Goal: Task Accomplishment & Management: Manage account settings

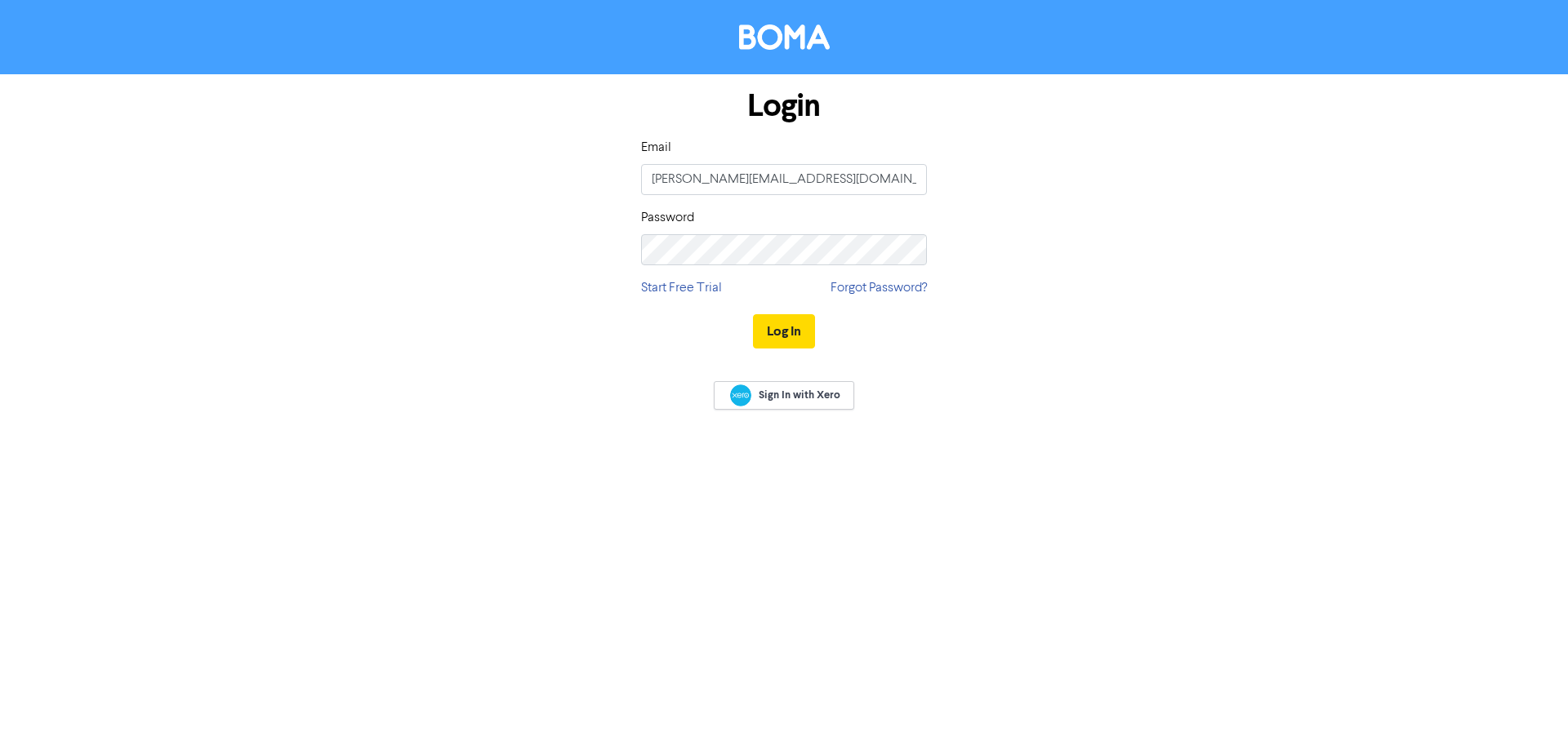
click at [773, 332] on button "Log In" at bounding box center [783, 331] width 62 height 35
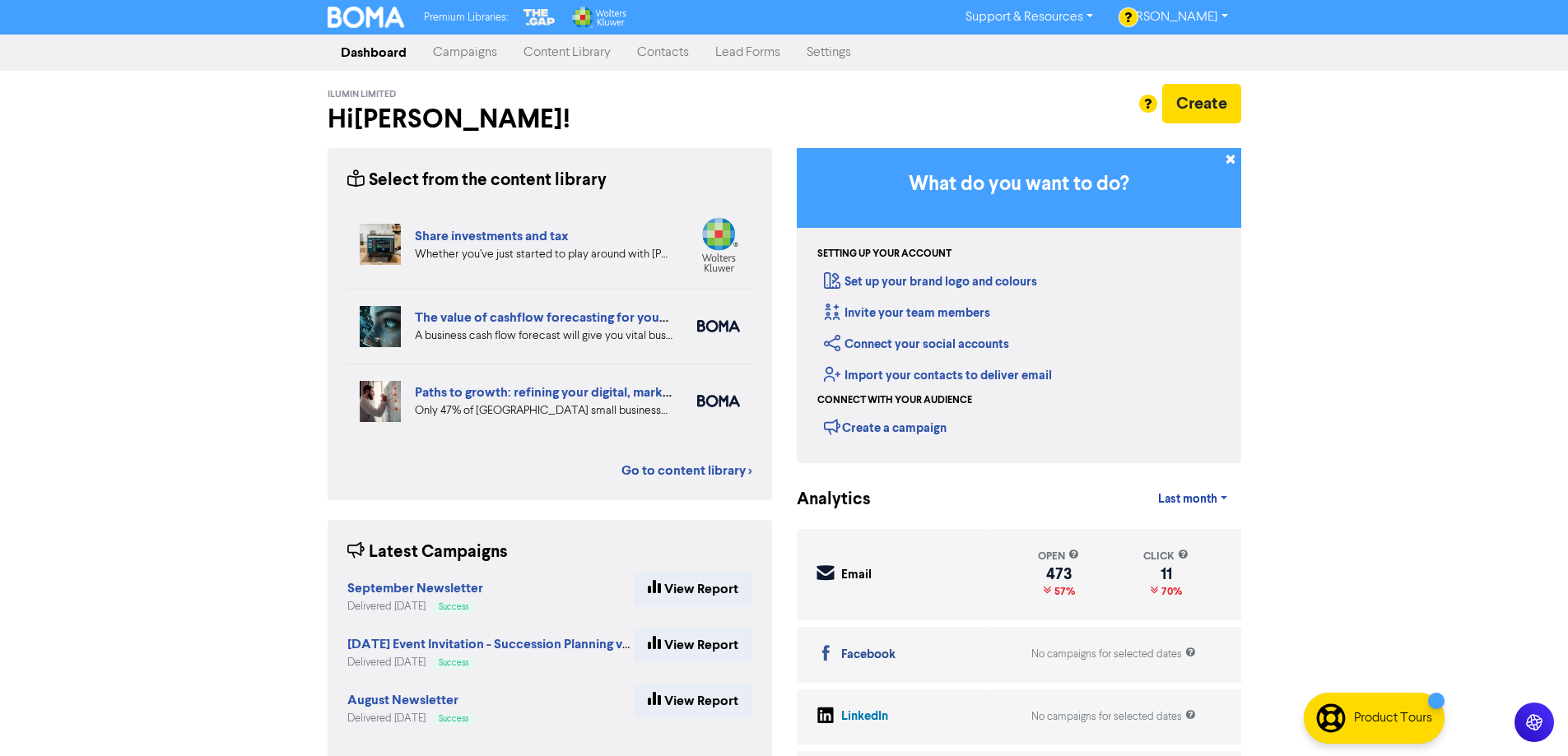
click at [480, 56] on link "Campaigns" at bounding box center [465, 52] width 90 height 33
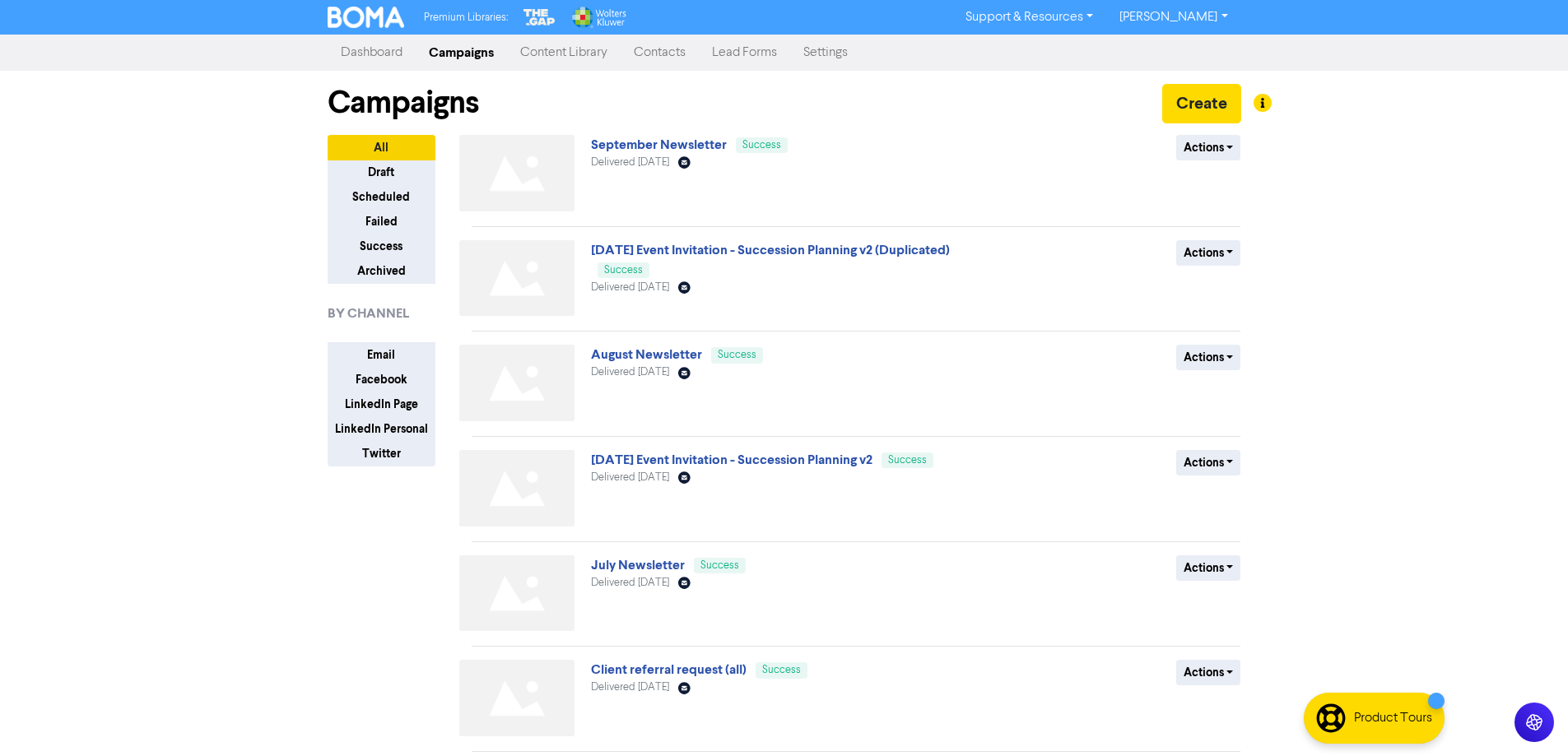
drag, startPoint x: 826, startPoint y: 249, endPoint x: 887, endPoint y: 271, distance: 64.8
click at [824, 250] on link "[DATE] Event Invitation - Succession Planning v2 (Duplicated)" at bounding box center [770, 250] width 359 height 16
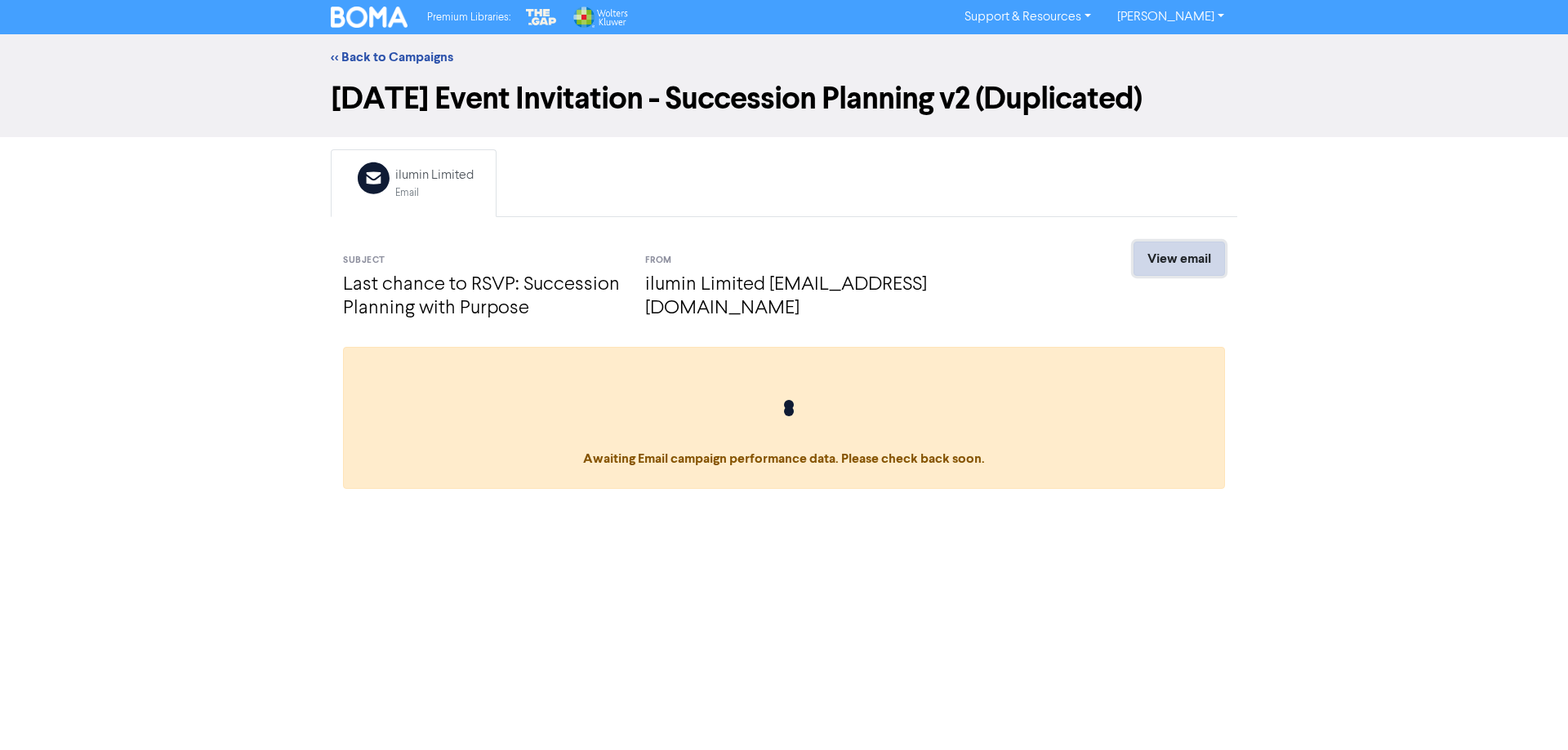
click at [1187, 261] on link "View email" at bounding box center [1179, 259] width 91 height 35
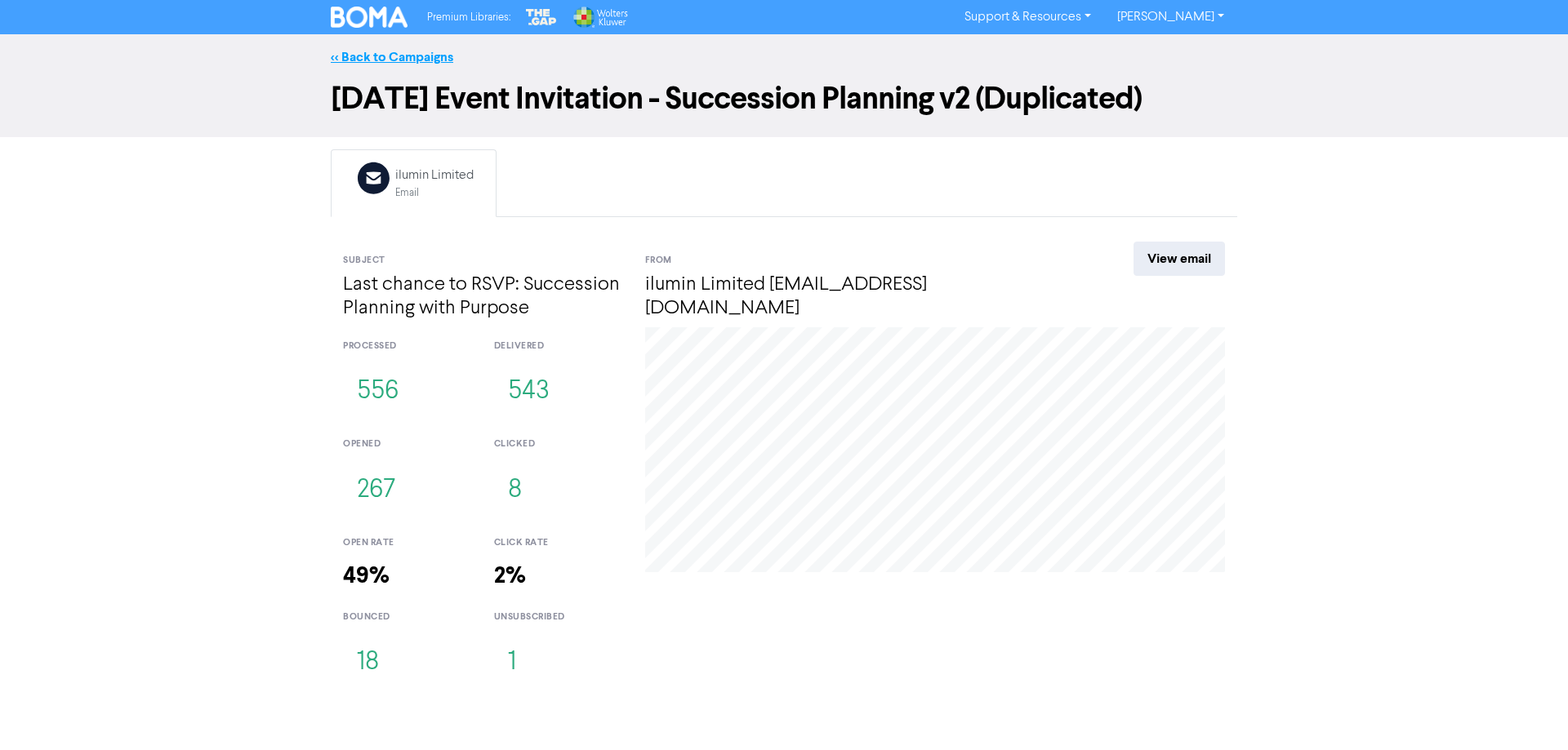
click at [366, 61] on link "<< Back to Campaigns" at bounding box center [392, 57] width 123 height 16
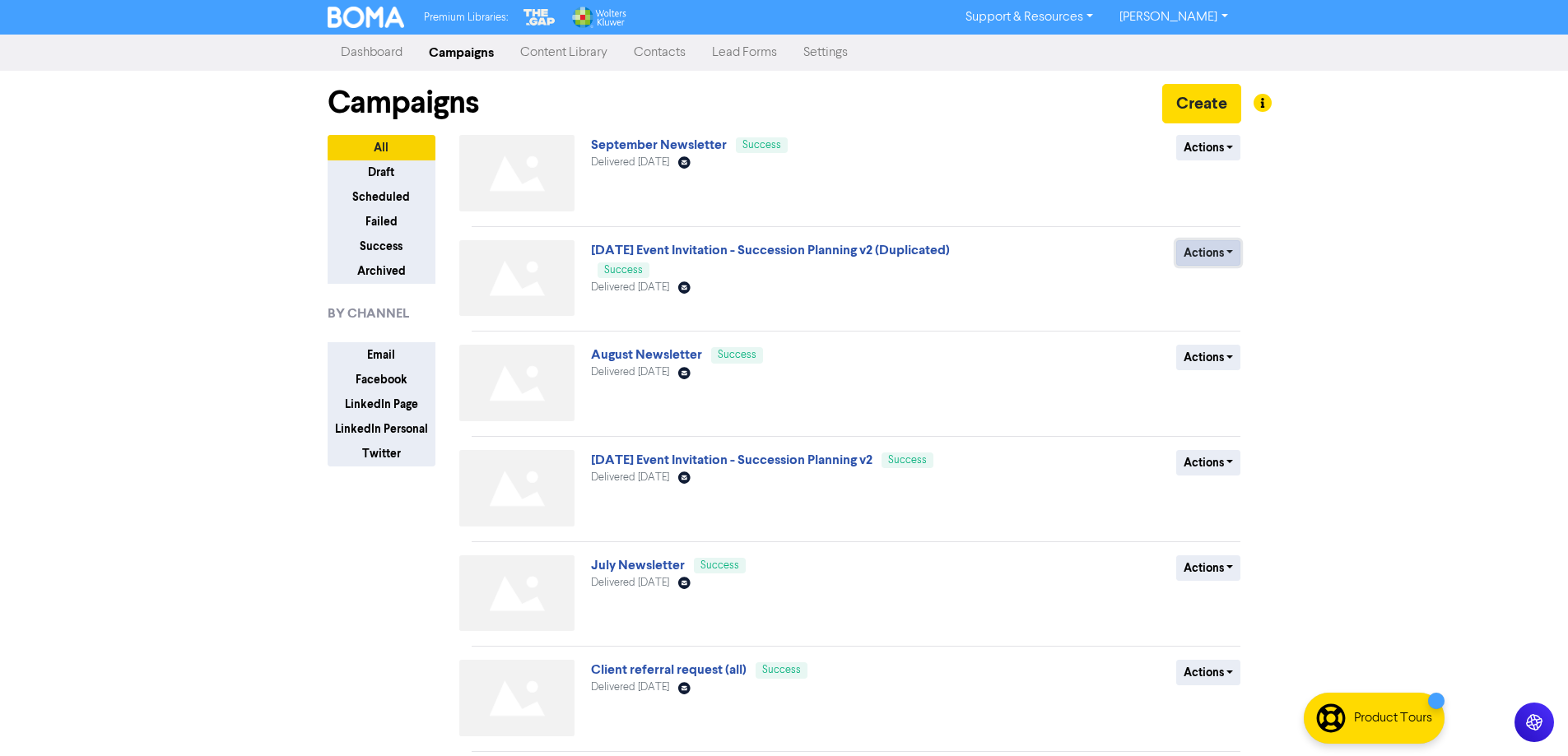
click at [1213, 251] on button "Actions" at bounding box center [1208, 253] width 65 height 26
click at [1205, 288] on button "Duplicate" at bounding box center [1242, 288] width 130 height 26
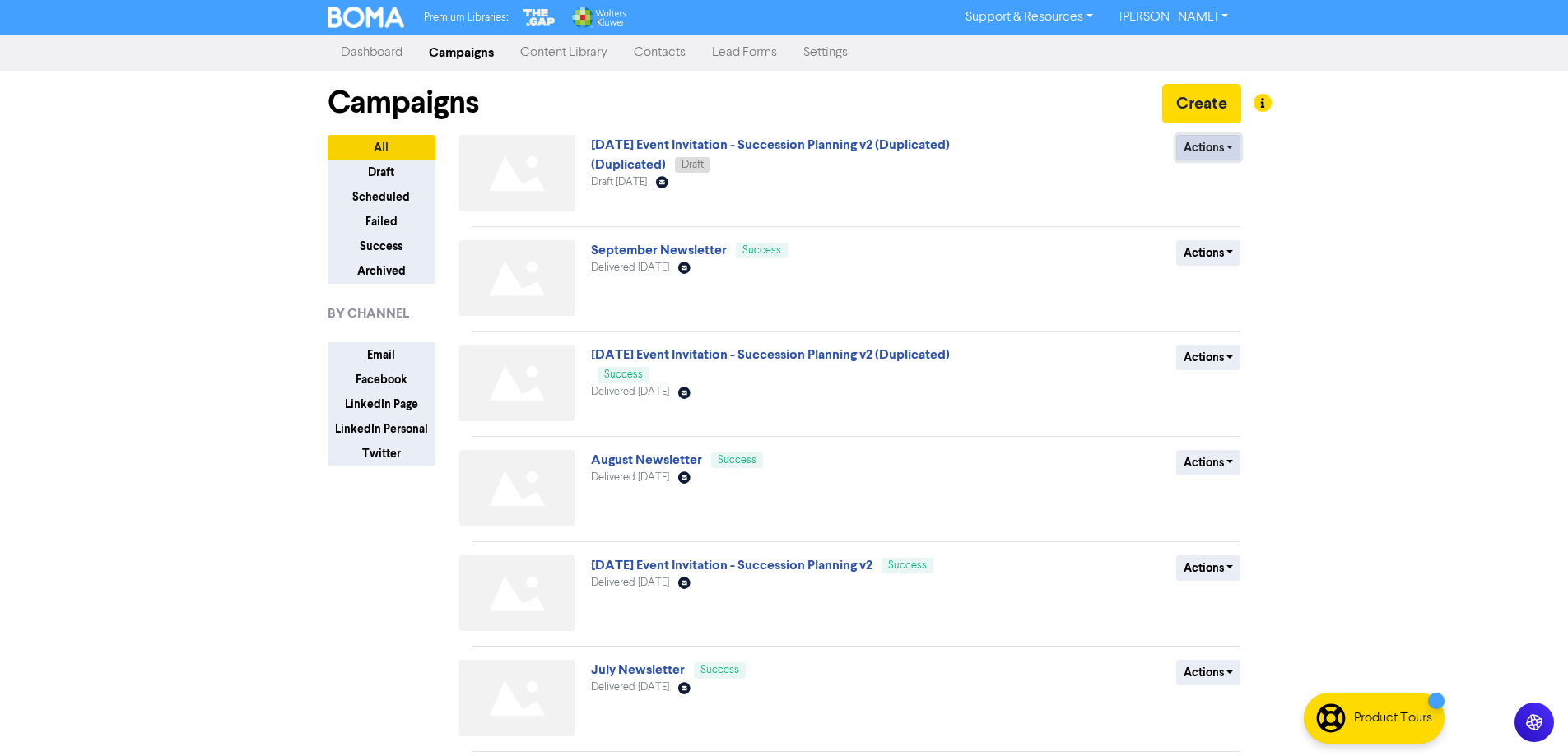
click at [1200, 147] on button "Actions" at bounding box center [1208, 147] width 65 height 26
click at [1203, 236] on button "Rename" at bounding box center [1242, 235] width 130 height 26
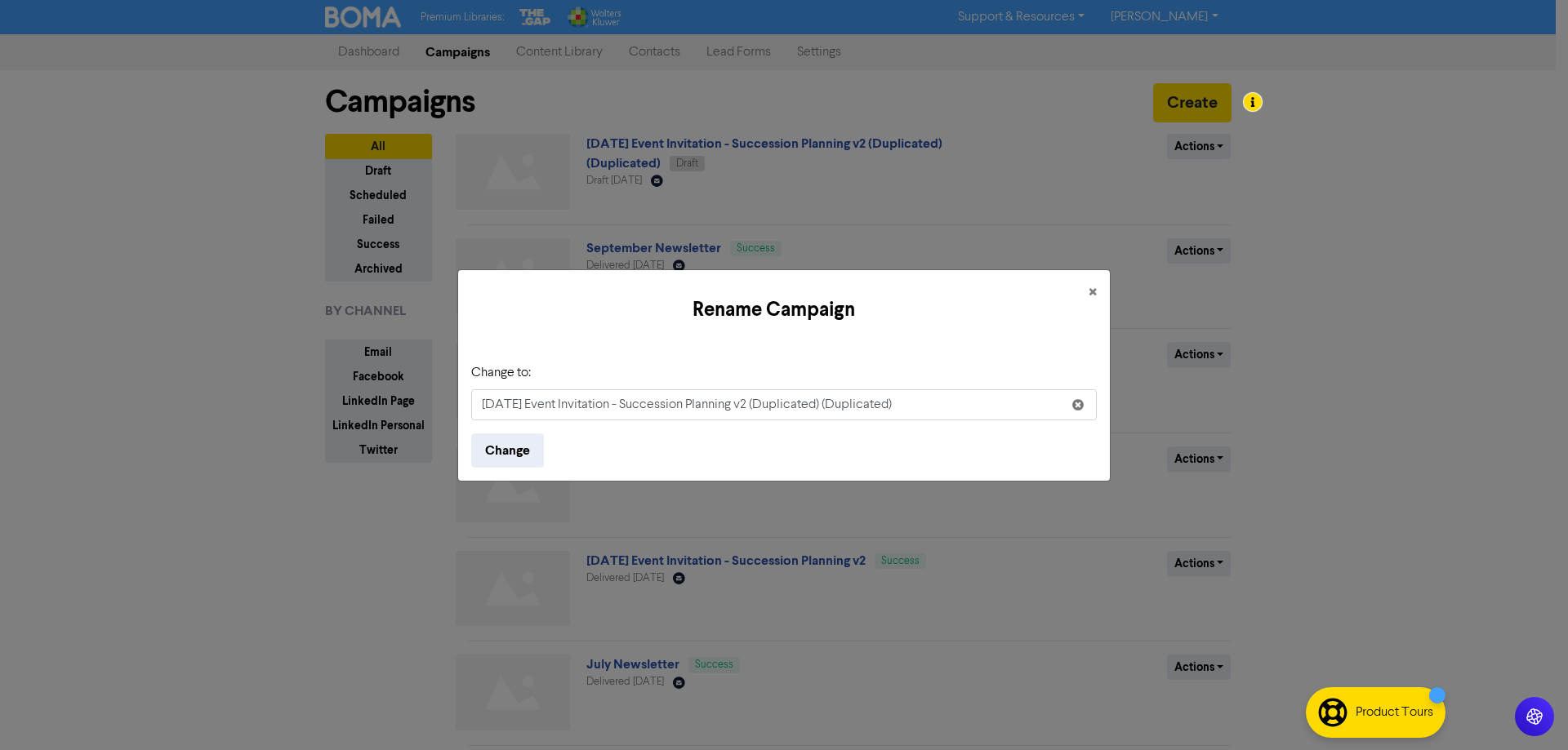
drag, startPoint x: 546, startPoint y: 402, endPoint x: 478, endPoint y: 417, distance: 69.6
click at [478, 417] on input "[DATE] Event Invitation - Succession Planning v2 (Duplicated) (Duplicated)" at bounding box center [784, 405] width 626 height 31
drag, startPoint x: 759, startPoint y: 406, endPoint x: 931, endPoint y: 391, distance: 172.7
click at [931, 391] on input "[DATE] Event Invitation - Succession Planning v2 (Duplicated) (Duplicated)" at bounding box center [784, 405] width 626 height 31
type input "[DATE] Event Invitation - Succession Planning"
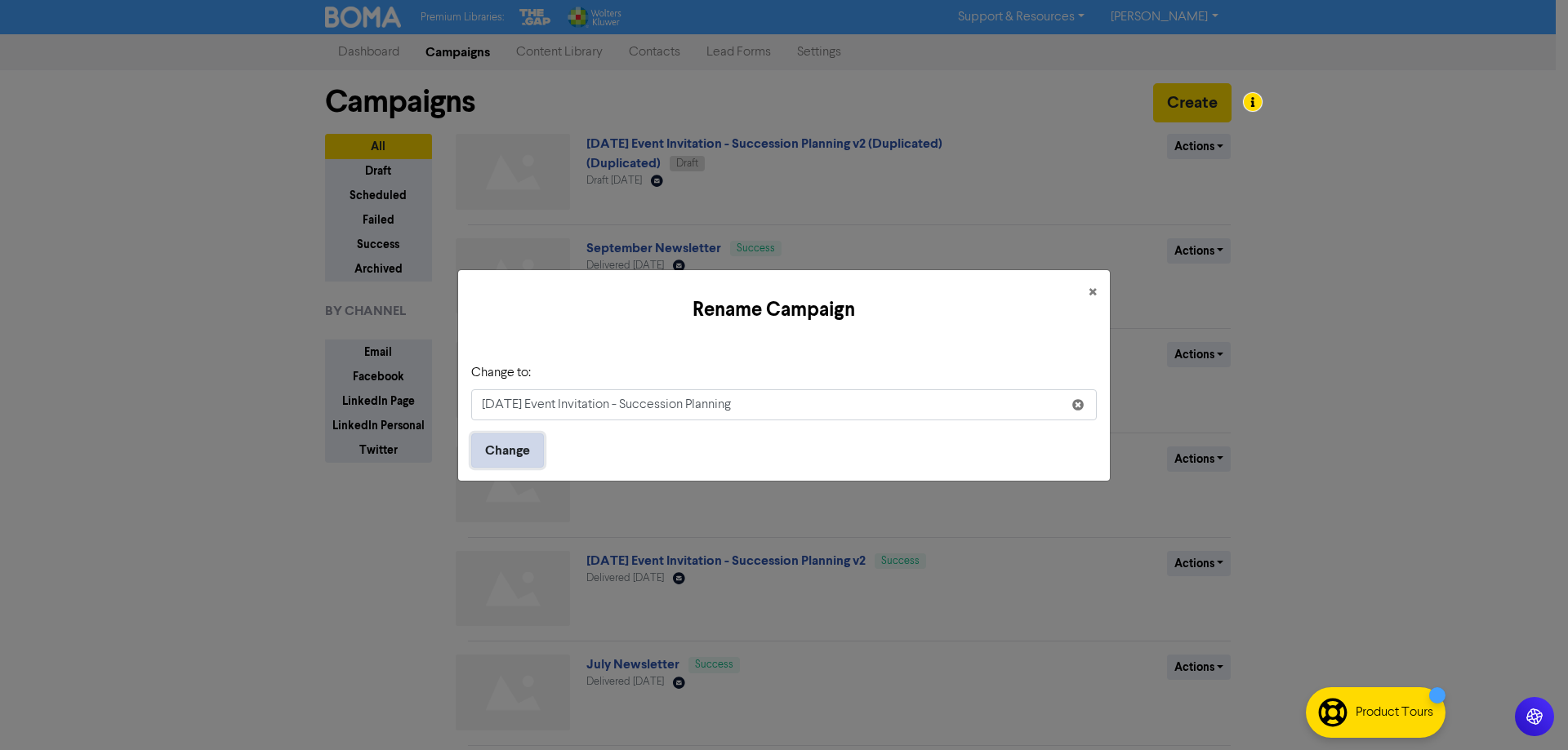
click at [527, 460] on button "Change" at bounding box center [507, 451] width 73 height 35
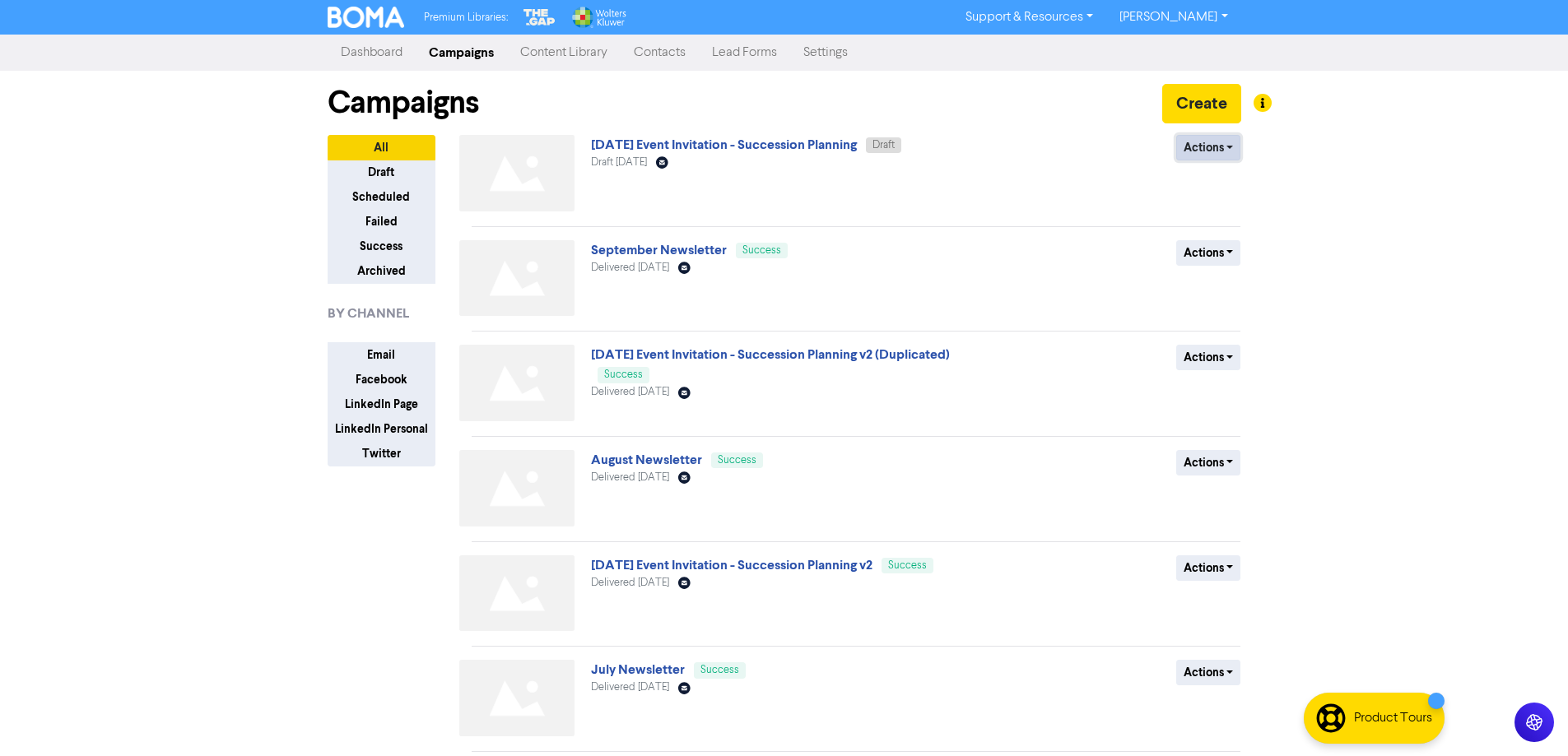
click at [1212, 141] on button "Actions" at bounding box center [1208, 147] width 65 height 26
click at [796, 148] on link "[DATE] Event Invitation - Succession Planning" at bounding box center [723, 144] width 266 height 16
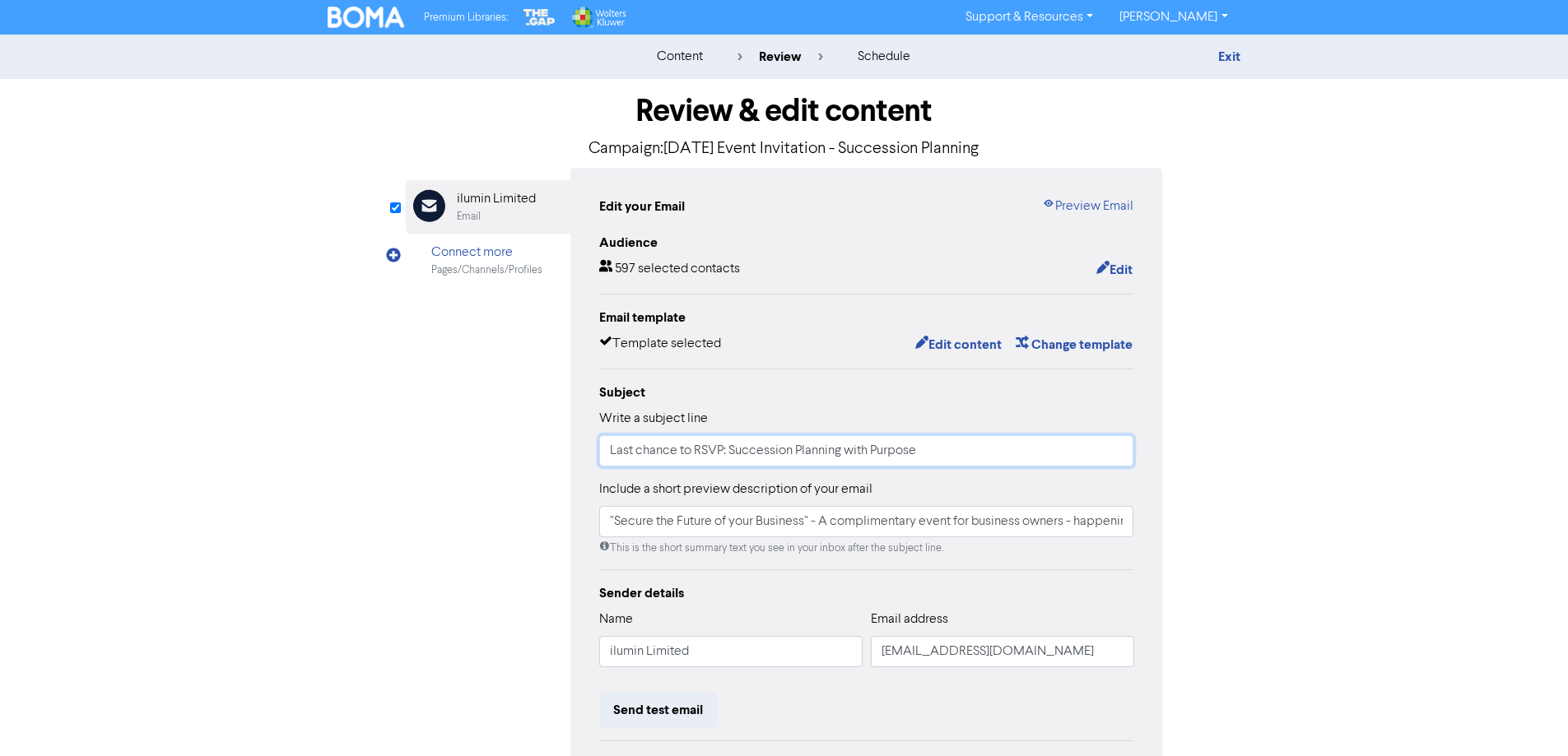
drag, startPoint x: 609, startPoint y: 452, endPoint x: 934, endPoint y: 469, distance: 325.4
click at [937, 469] on div "Subject Write a subject line Last chance to RSVP: Succession Planning with Purp…" at bounding box center [867, 470] width 535 height 174
paste input "Secure Your Spot - Succession Planning Seminar - [DATE]"
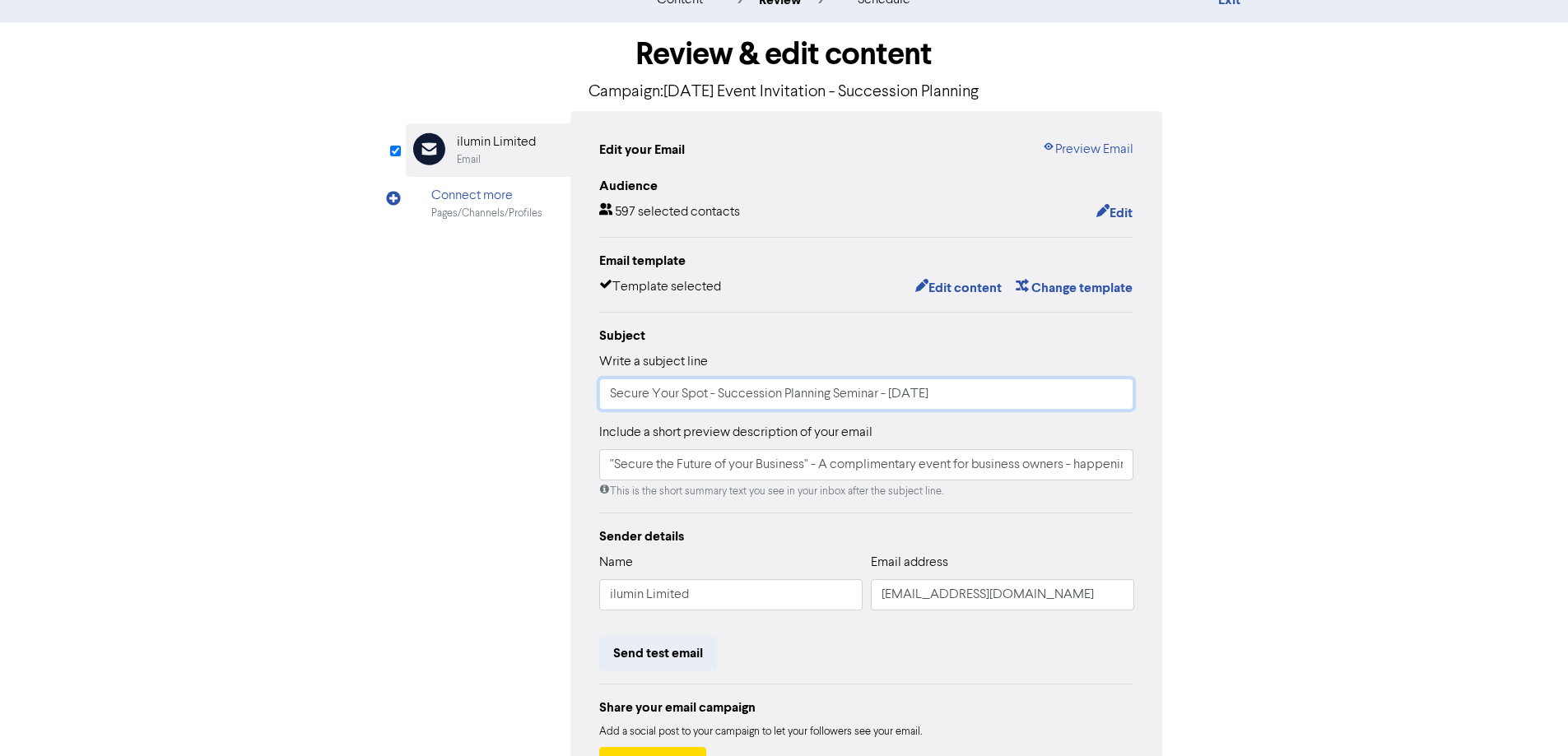
scroll to position [83, 0]
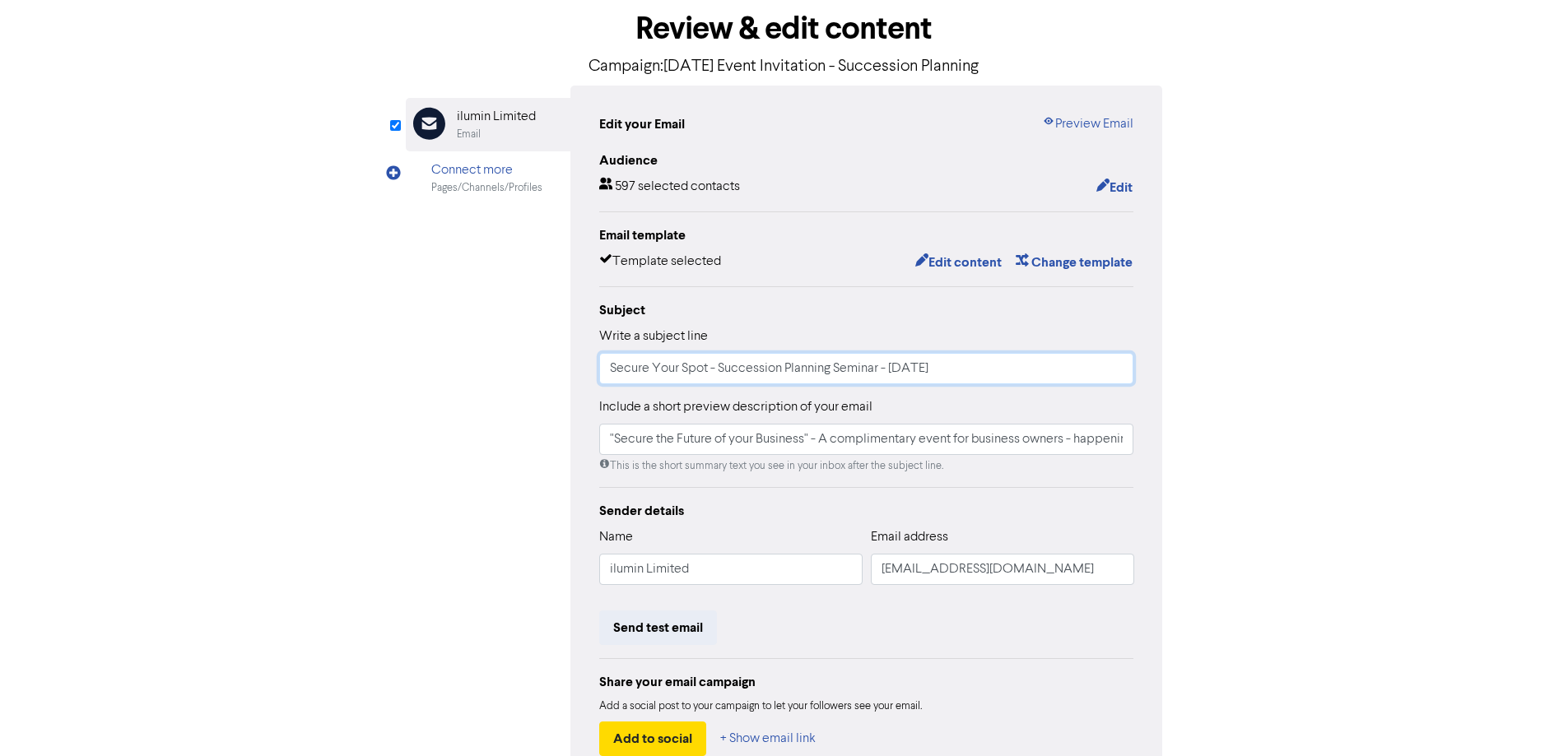
type input "Secure Your Spot - Succession Planning Seminar - [DATE]"
click at [1088, 443] on input ""Secure the Future of your Business" - A complimentary event for business owner…" at bounding box center [867, 439] width 535 height 32
click at [966, 442] on input ""Secure the Future of your Business" - A complimentary event for business owner…" at bounding box center [867, 439] width 535 height 32
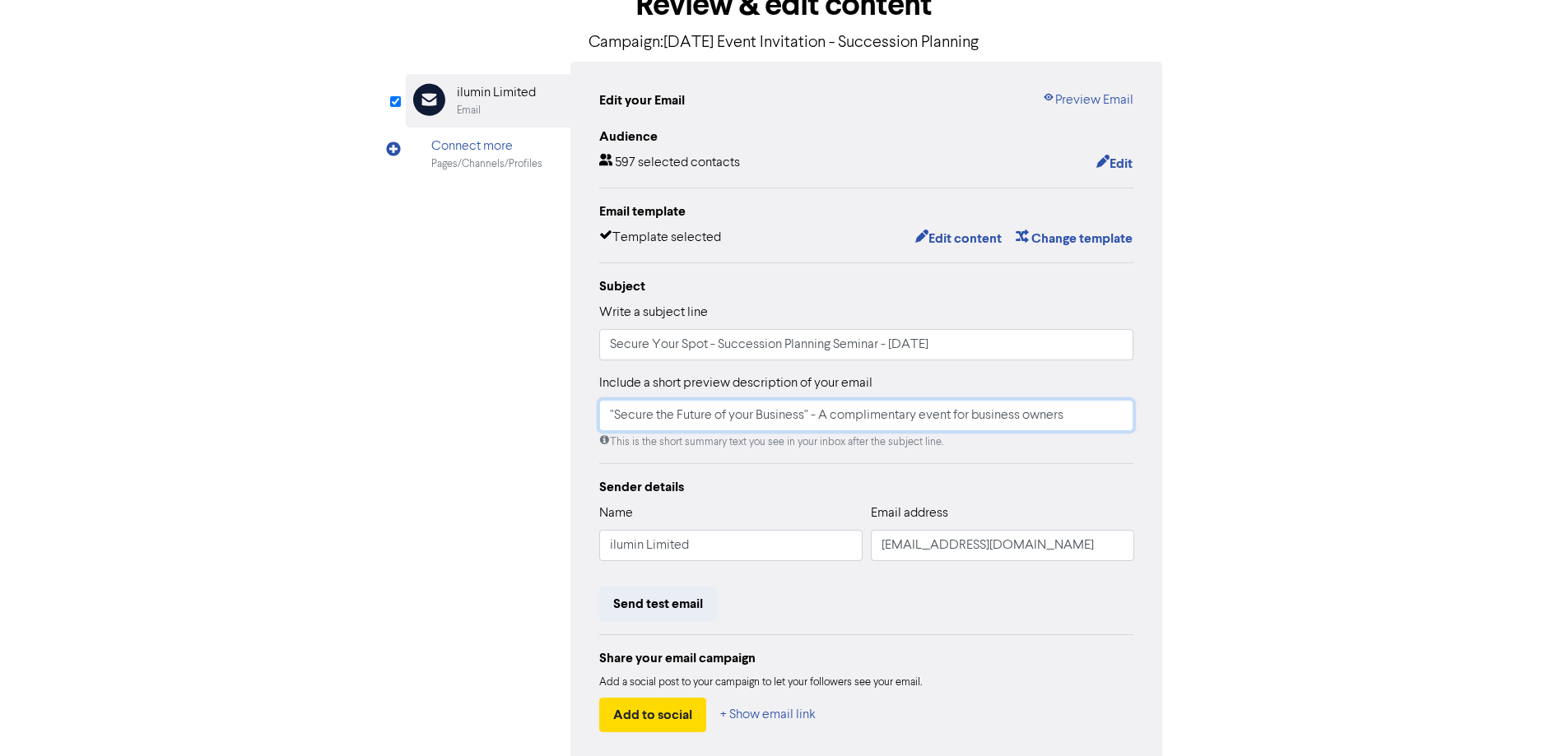
scroll to position [0, 0]
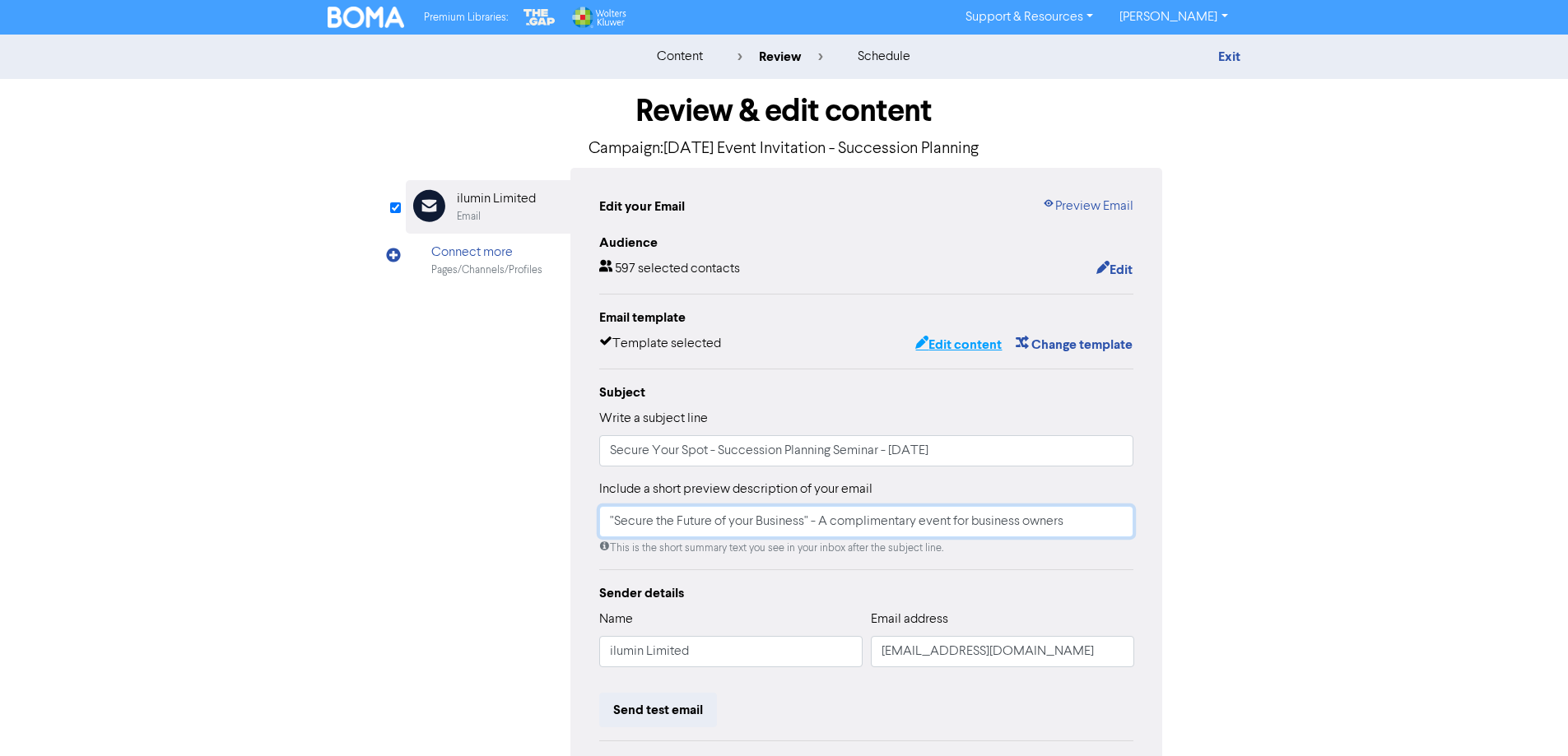
type input ""Secure the Future of your Business" - A complimentary event for business owners"
click at [960, 344] on button "Edit content" at bounding box center [958, 344] width 88 height 21
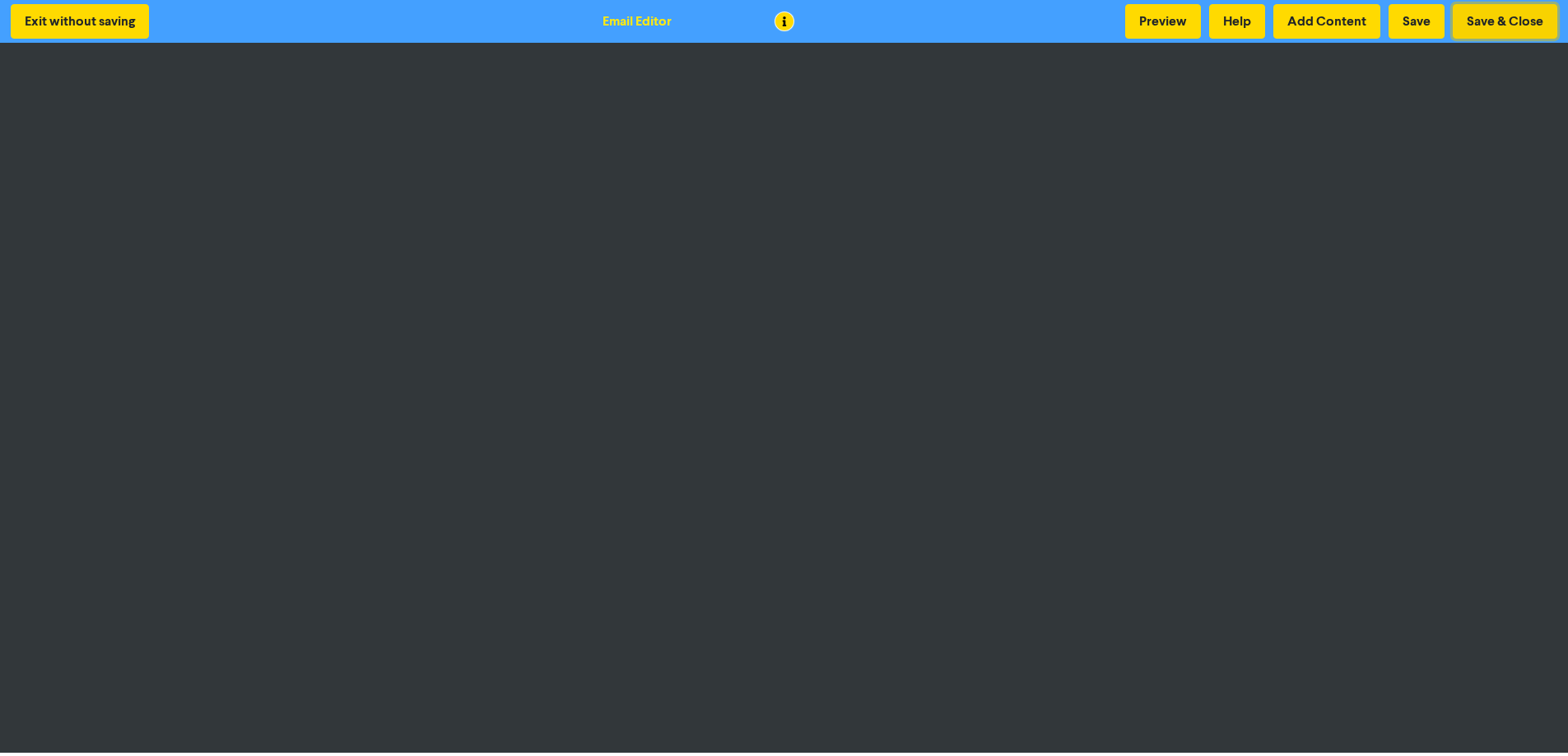
click at [1502, 14] on button "Save & Close" at bounding box center [1504, 21] width 105 height 35
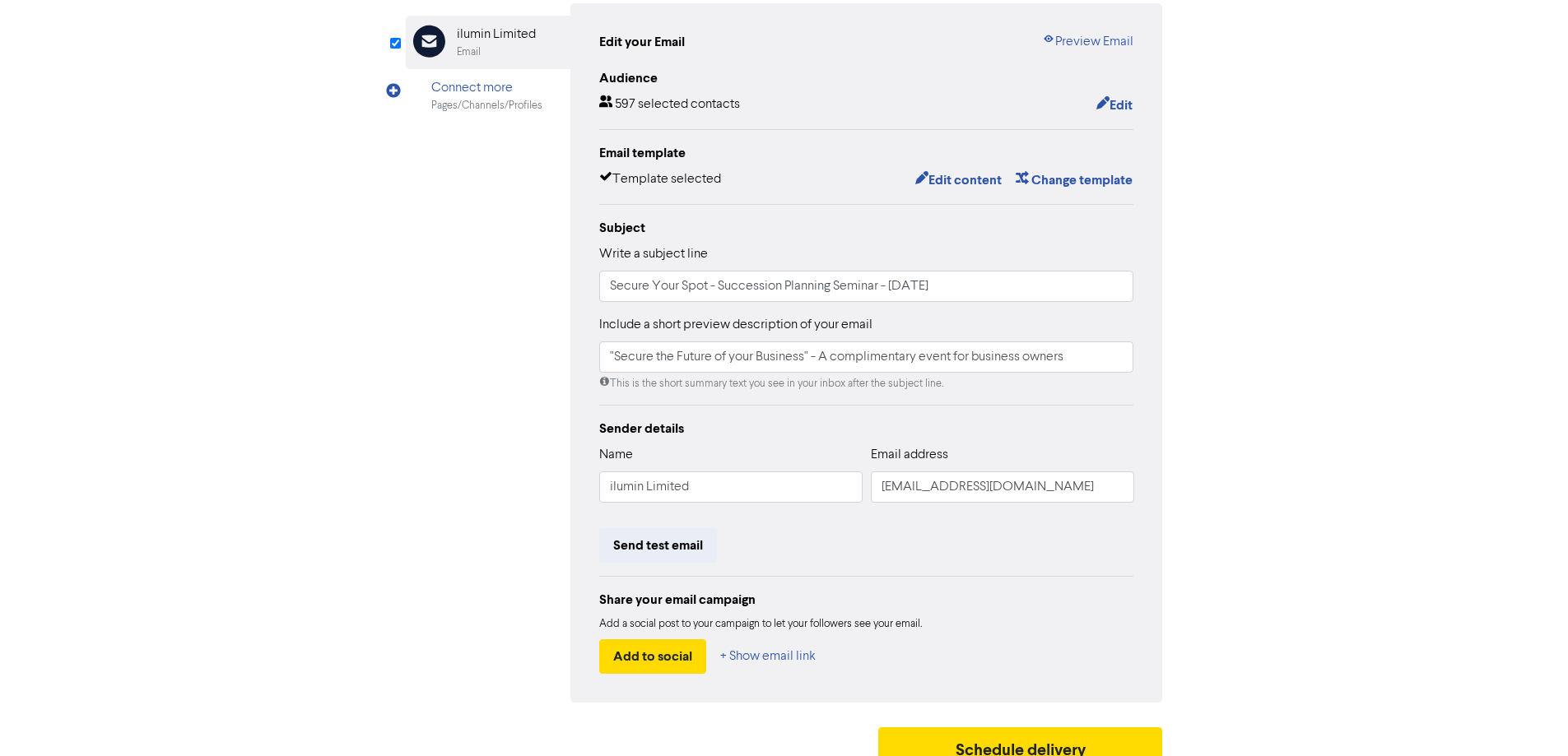
scroll to position [187, 0]
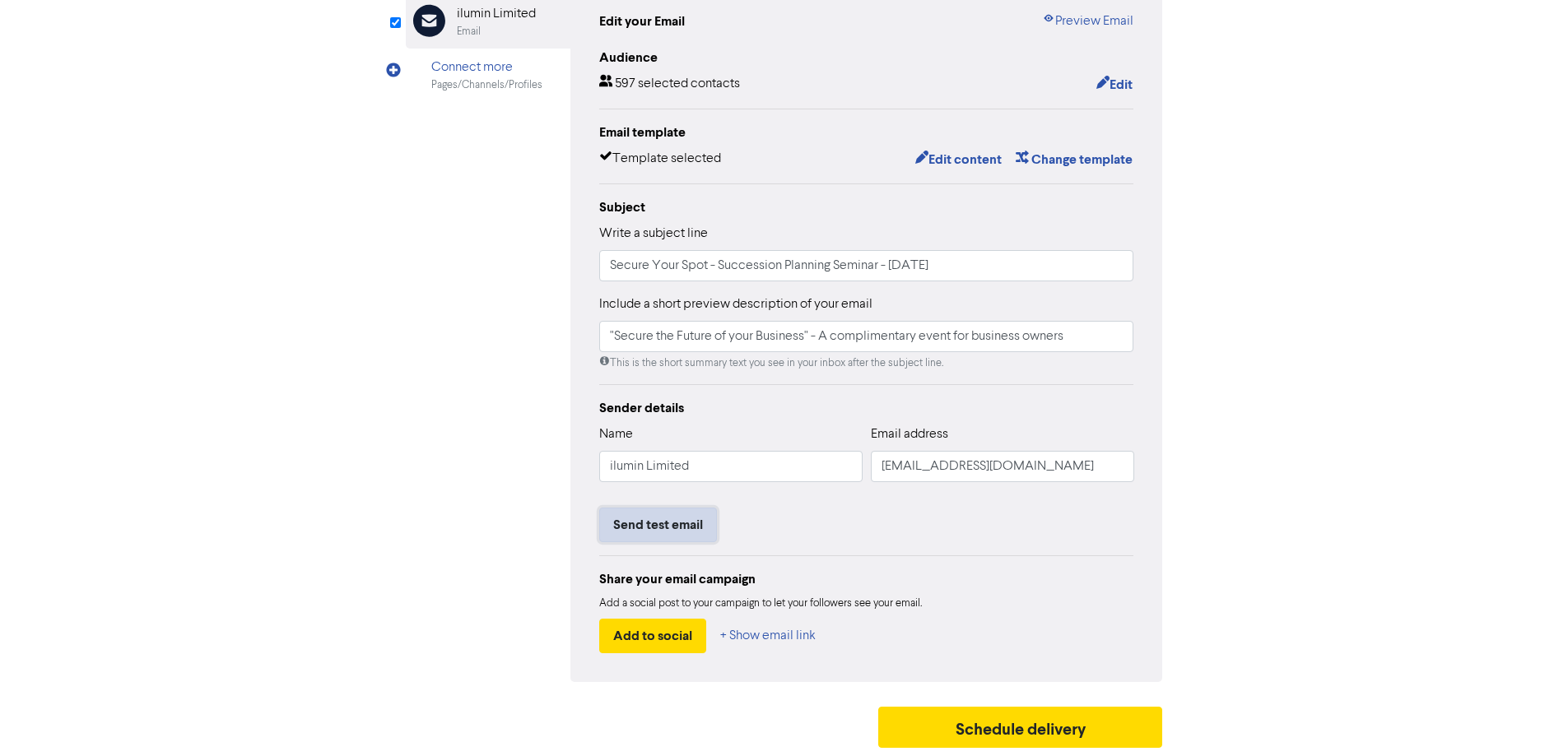
click at [673, 519] on button "Send test email" at bounding box center [658, 525] width 118 height 35
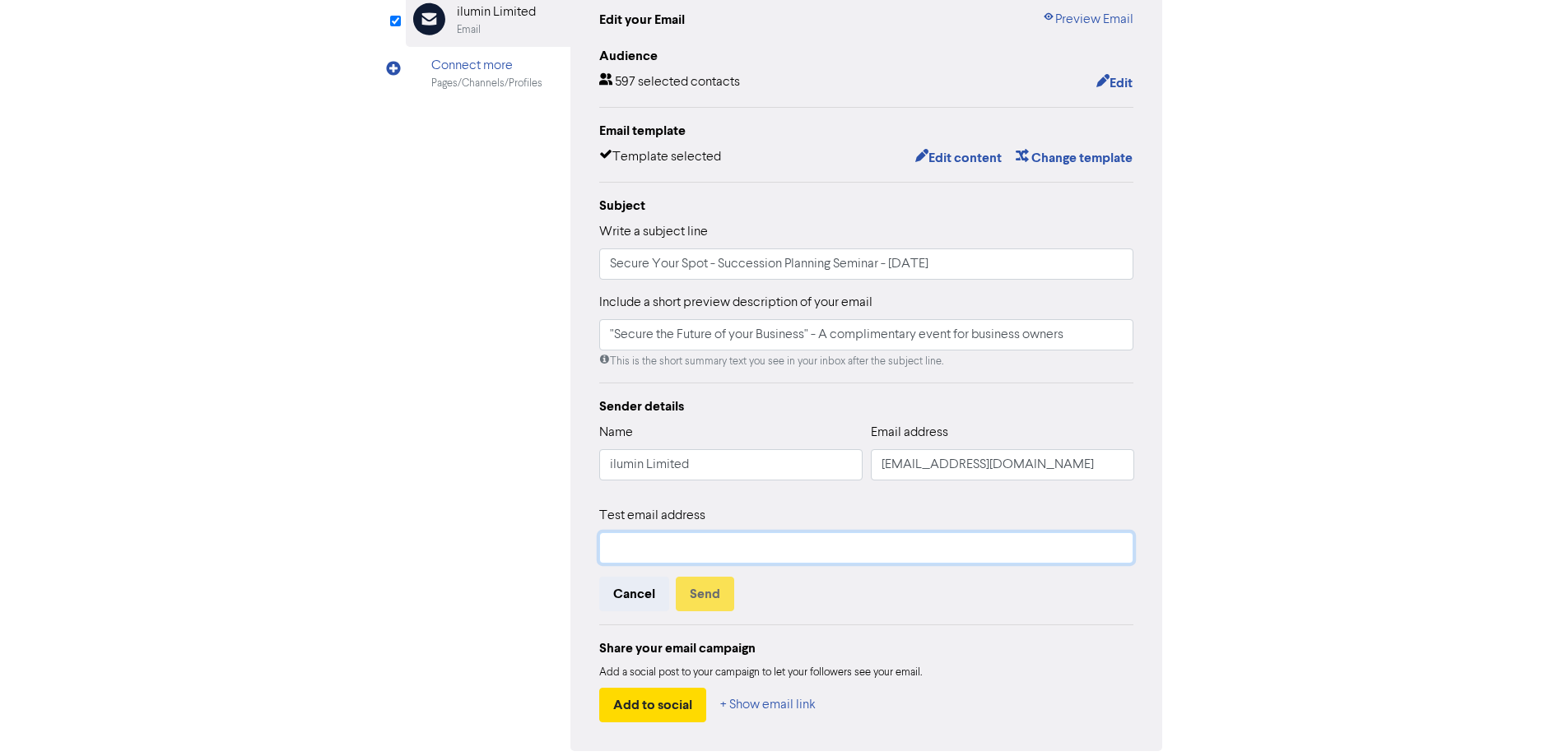
click at [741, 557] on input "text" at bounding box center [867, 548] width 535 height 32
type input "[PERSON_NAME][EMAIL_ADDRESS][DOMAIN_NAME]"
click at [703, 582] on button "Send" at bounding box center [705, 594] width 59 height 35
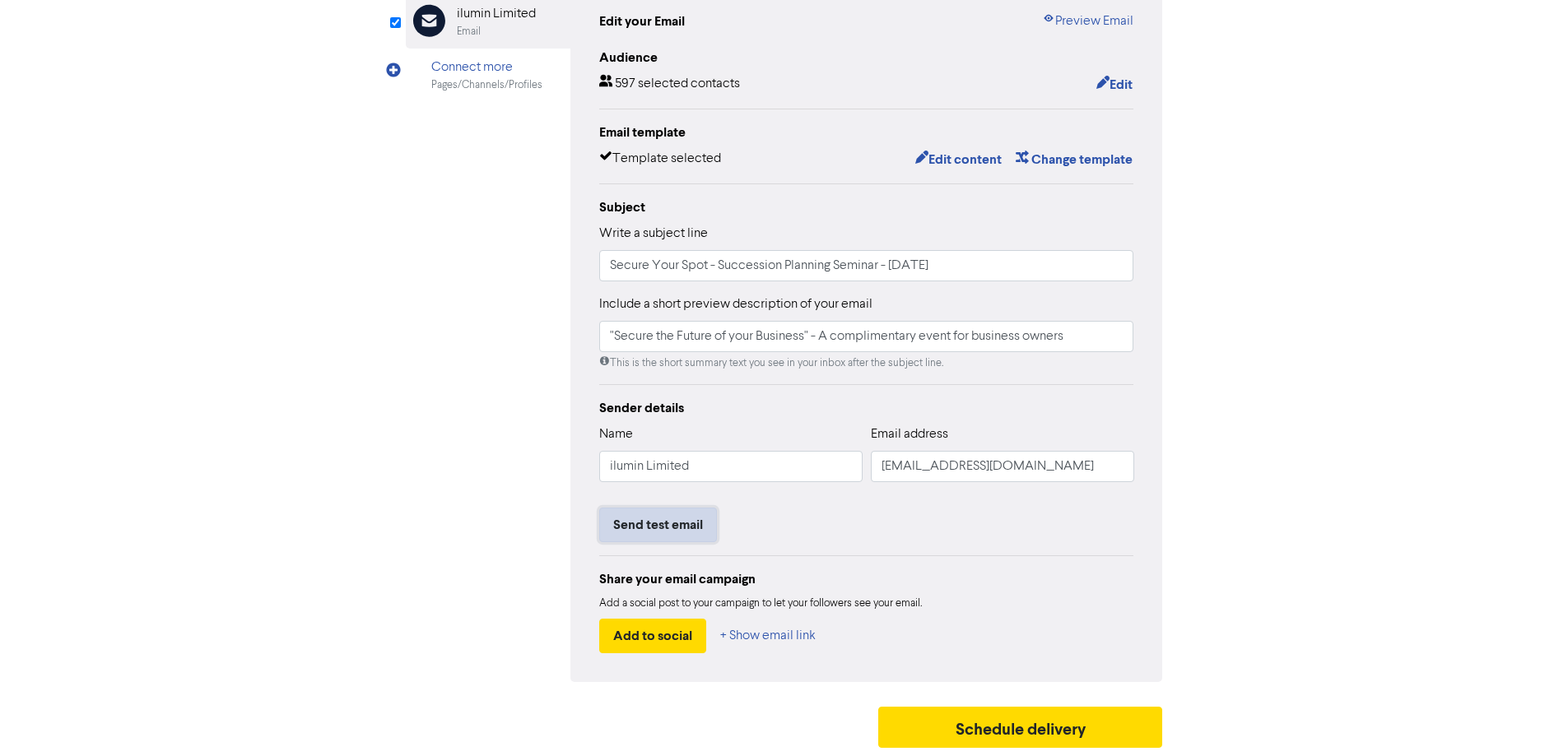
click at [684, 526] on button "Send test email" at bounding box center [658, 525] width 118 height 35
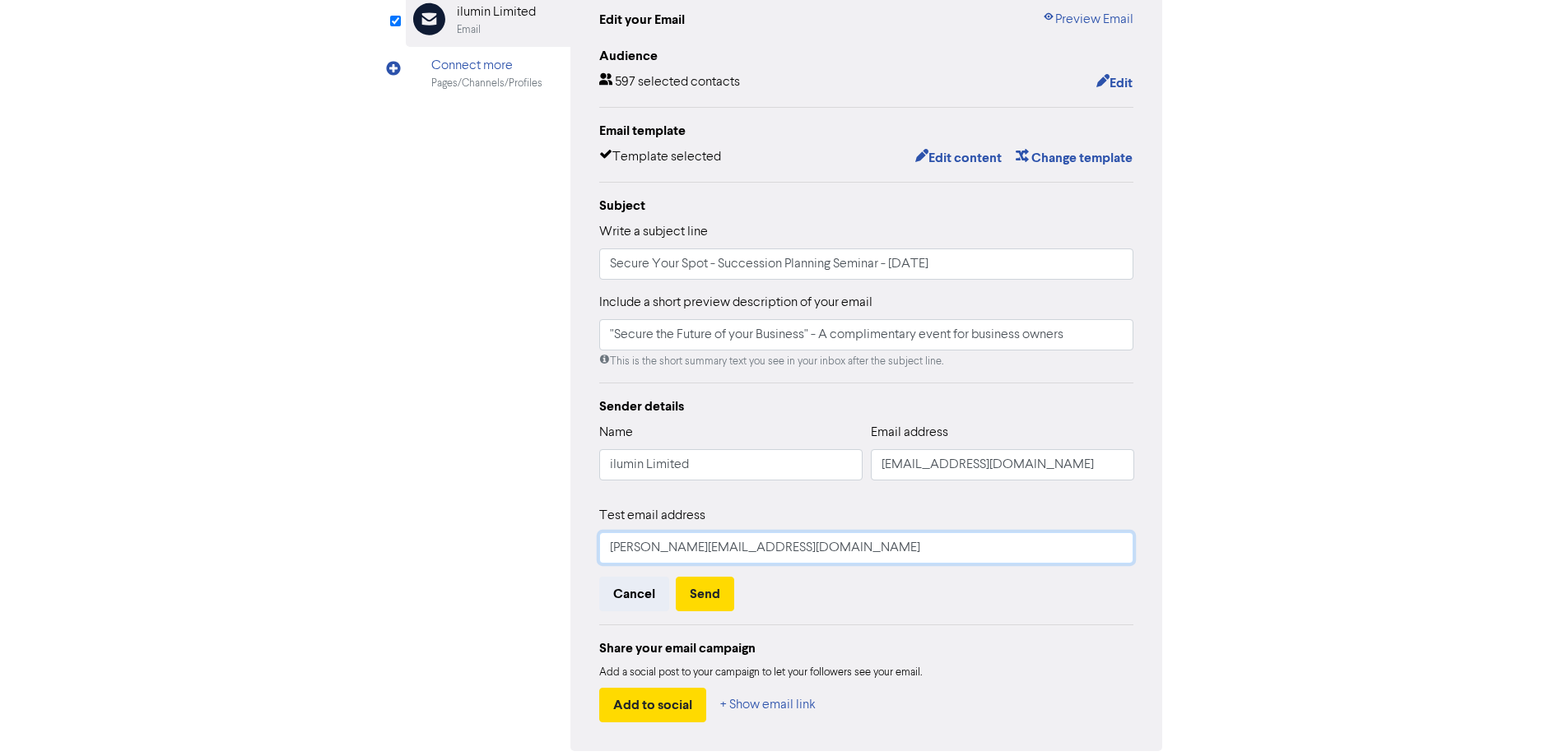
click at [774, 550] on input "[PERSON_NAME][EMAIL_ADDRESS][DOMAIN_NAME]" at bounding box center [867, 548] width 535 height 32
drag, startPoint x: 741, startPoint y: 545, endPoint x: 576, endPoint y: 553, distance: 165.2
click at [576, 553] on div "Edit your Email Preview Email Audience 597 selected contacts Edit Email templat…" at bounding box center [866, 366] width 592 height 770
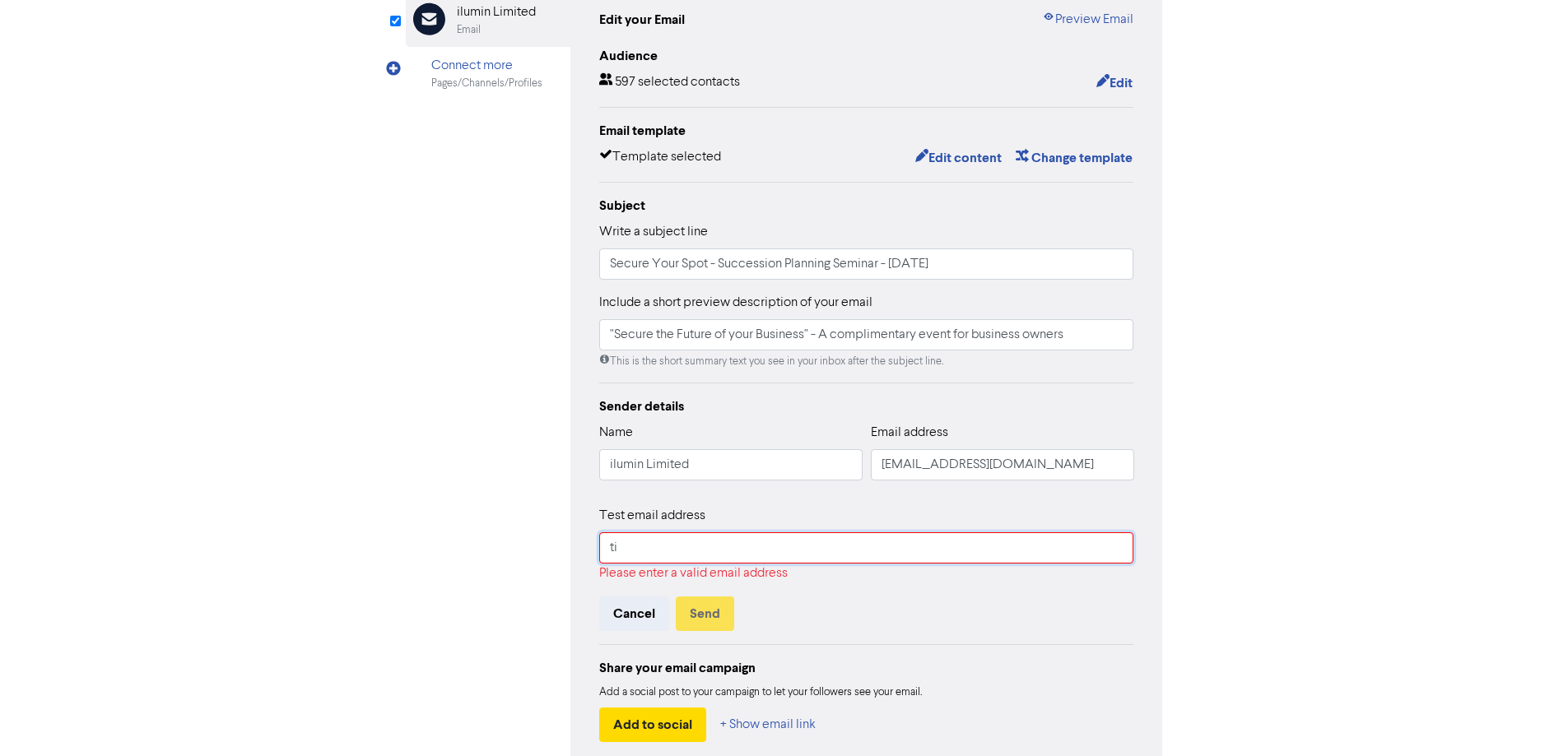
type input "[PERSON_NAME][EMAIL_ADDRESS][DOMAIN_NAME]"
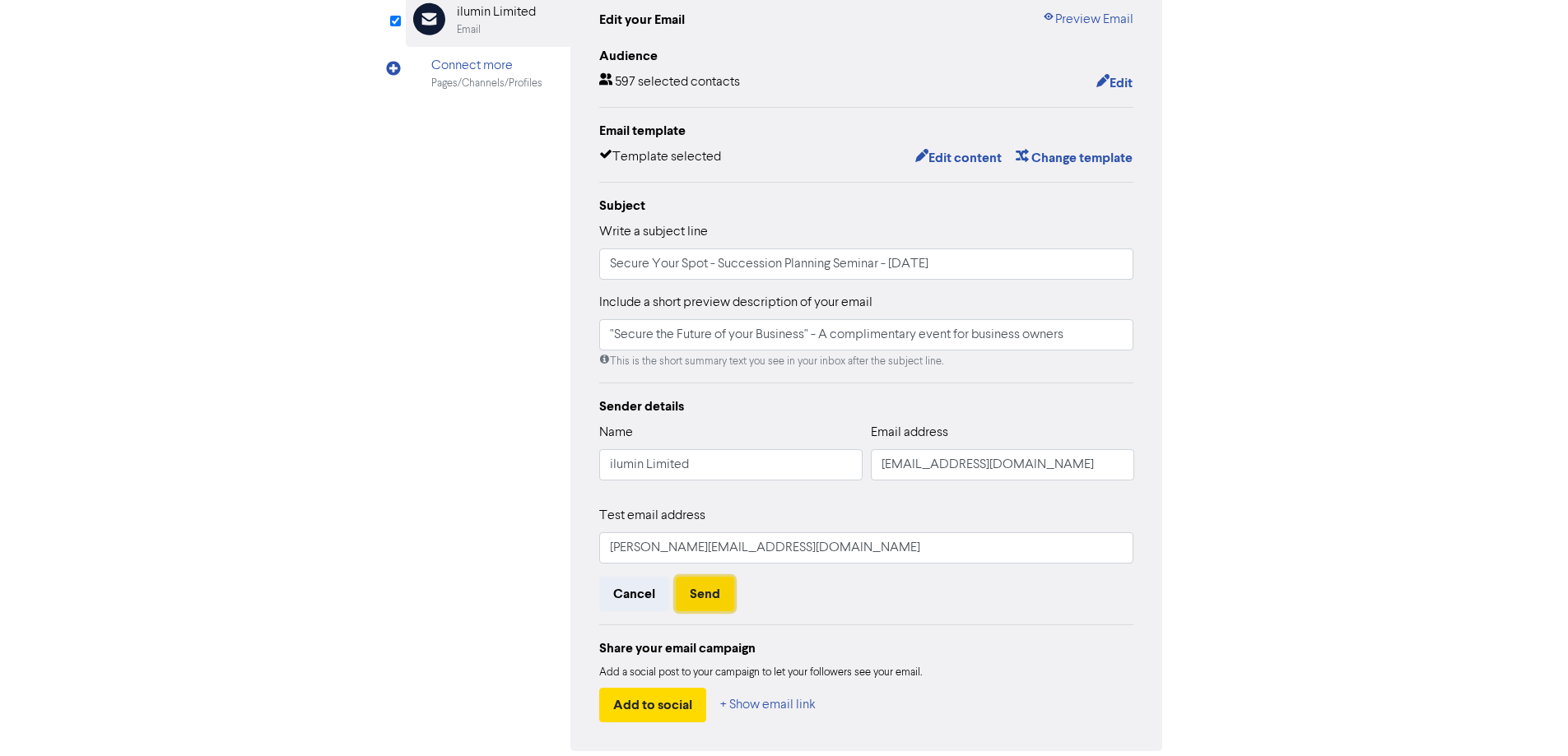
click at [702, 587] on button "Send" at bounding box center [705, 594] width 59 height 35
